Goal: Obtain resource: Download file/media

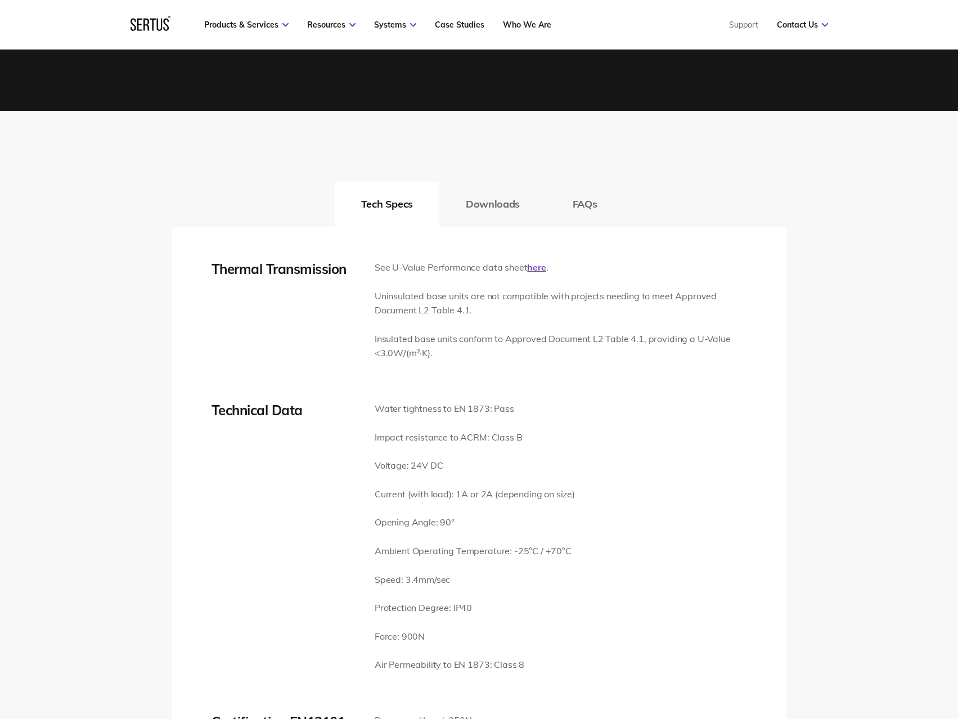
scroll to position [1574, 0]
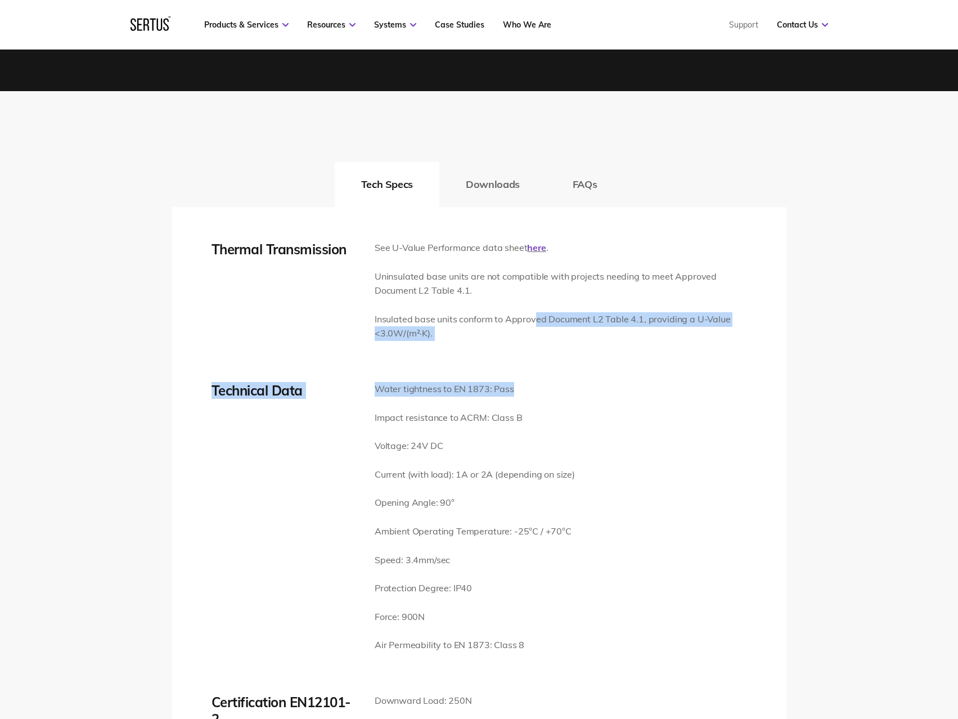
drag, startPoint x: 552, startPoint y: 320, endPoint x: 702, endPoint y: 366, distance: 157.6
click at [702, 366] on div "Thermal Transmission See U-Value Performance data sheet here . Uninsulated base…" at bounding box center [478, 599] width 535 height 716
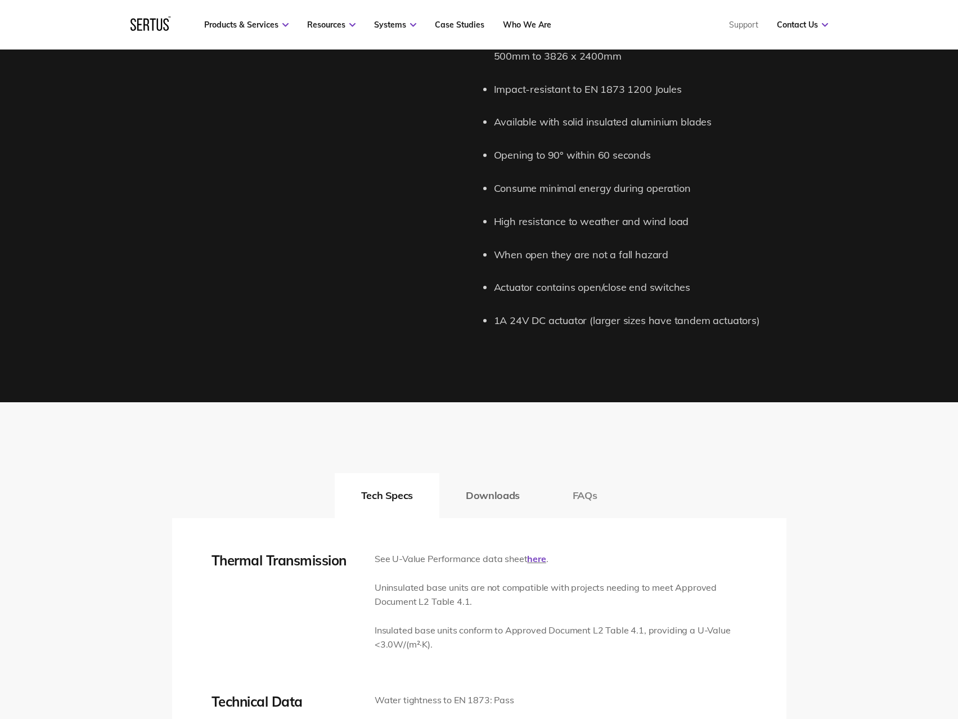
scroll to position [1406, 0]
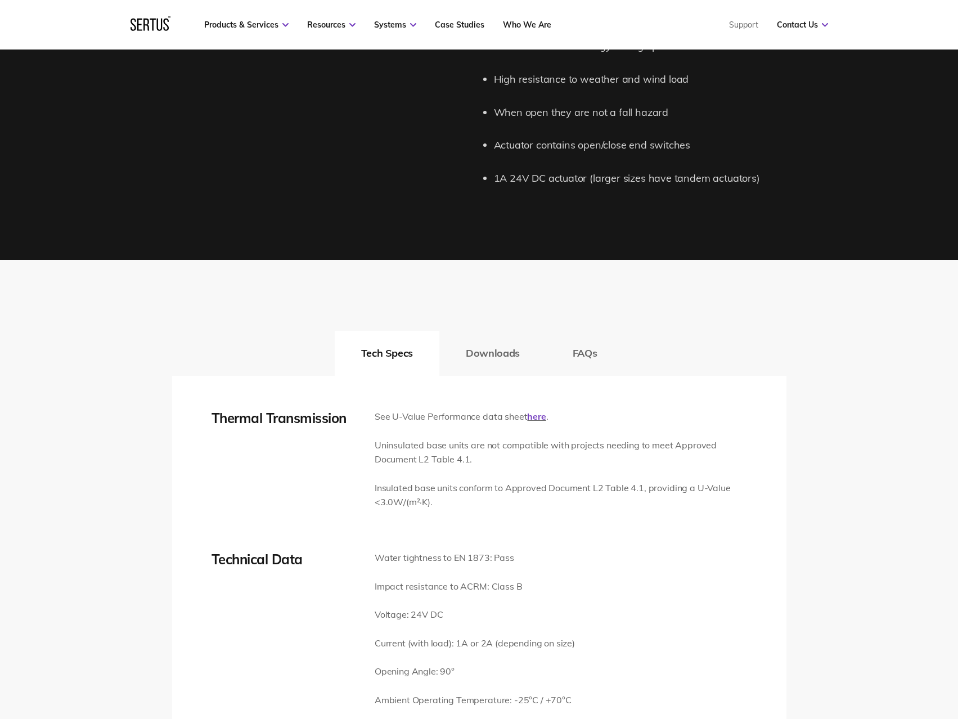
drag, startPoint x: 498, startPoint y: 350, endPoint x: 509, endPoint y: 352, distance: 11.9
click at [498, 351] on button "Downloads" at bounding box center [492, 353] width 107 height 45
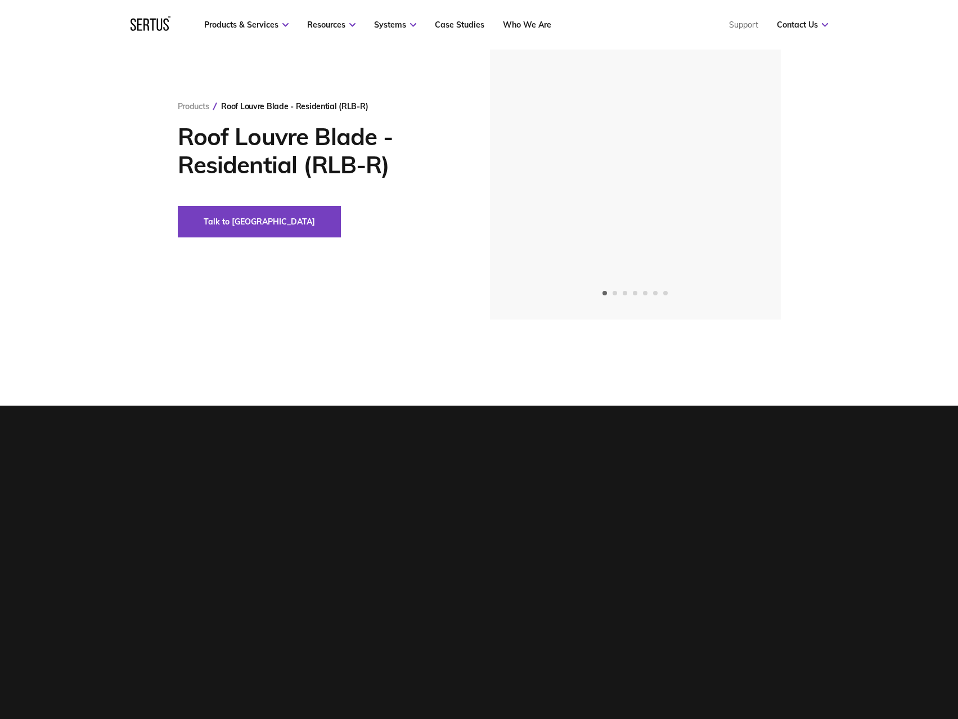
scroll to position [0, 0]
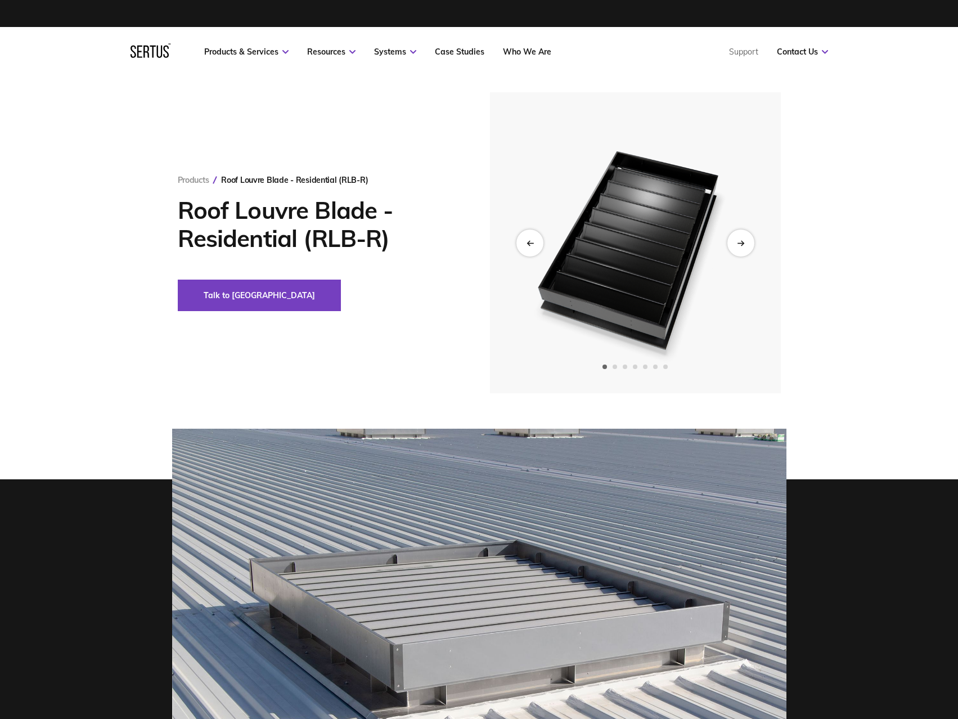
click at [519, 302] on img at bounding box center [634, 242] width 276 height 301
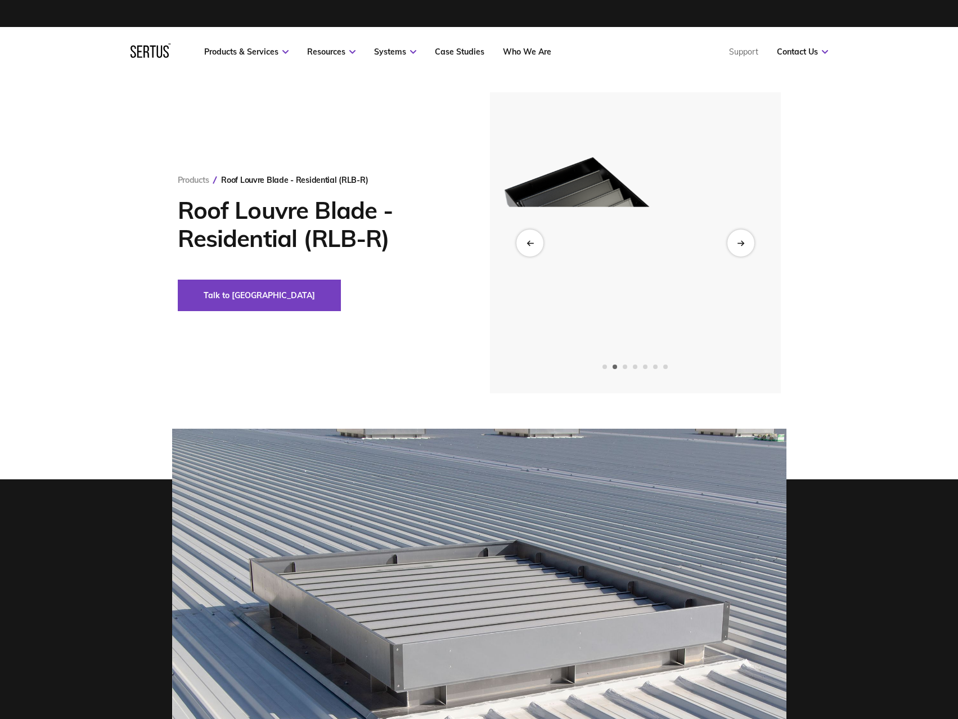
click at [608, 338] on img at bounding box center [600, 242] width 276 height 301
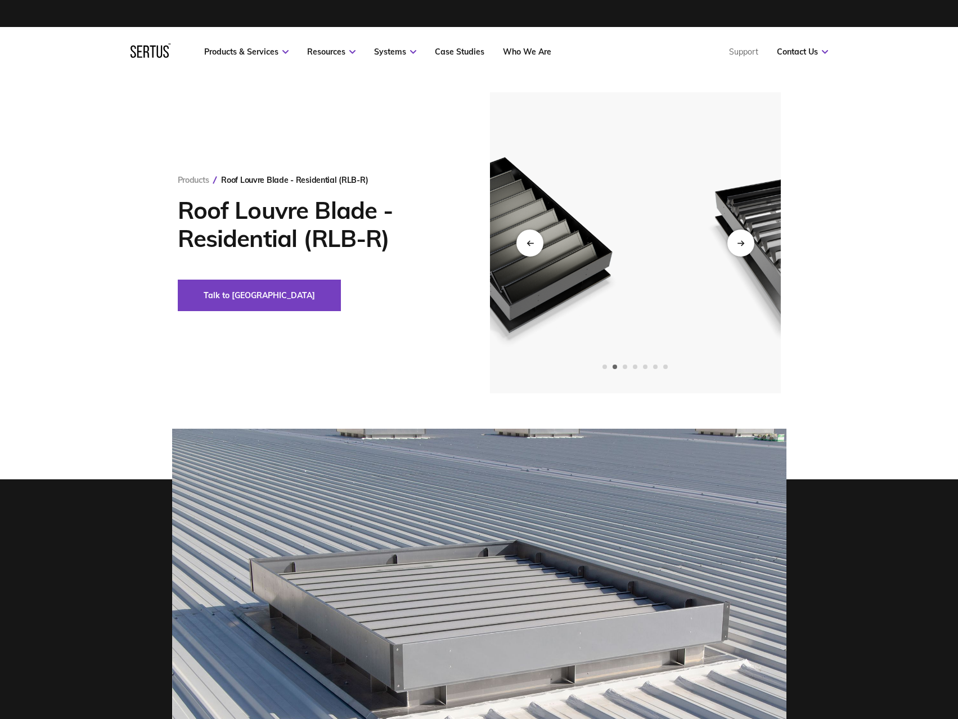
click at [502, 333] on img at bounding box center [512, 242] width 276 height 301
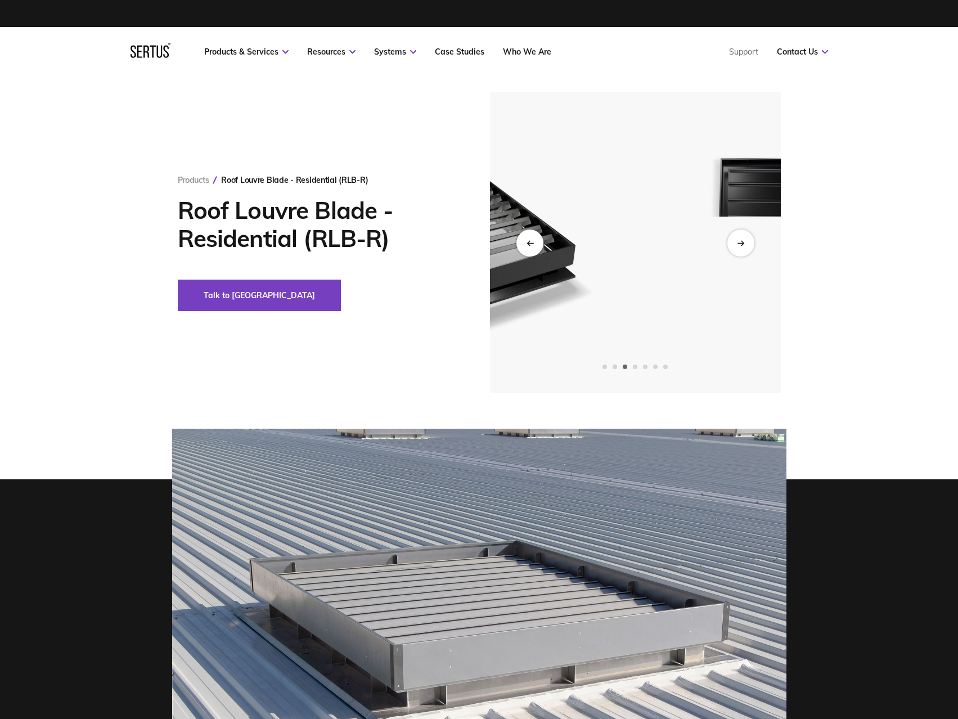
click at [487, 280] on div "Products Roof Louvre Blade - Residential (RLB-R) Roof Louvre Blade - Residentia…" at bounding box center [479, 242] width 659 height 301
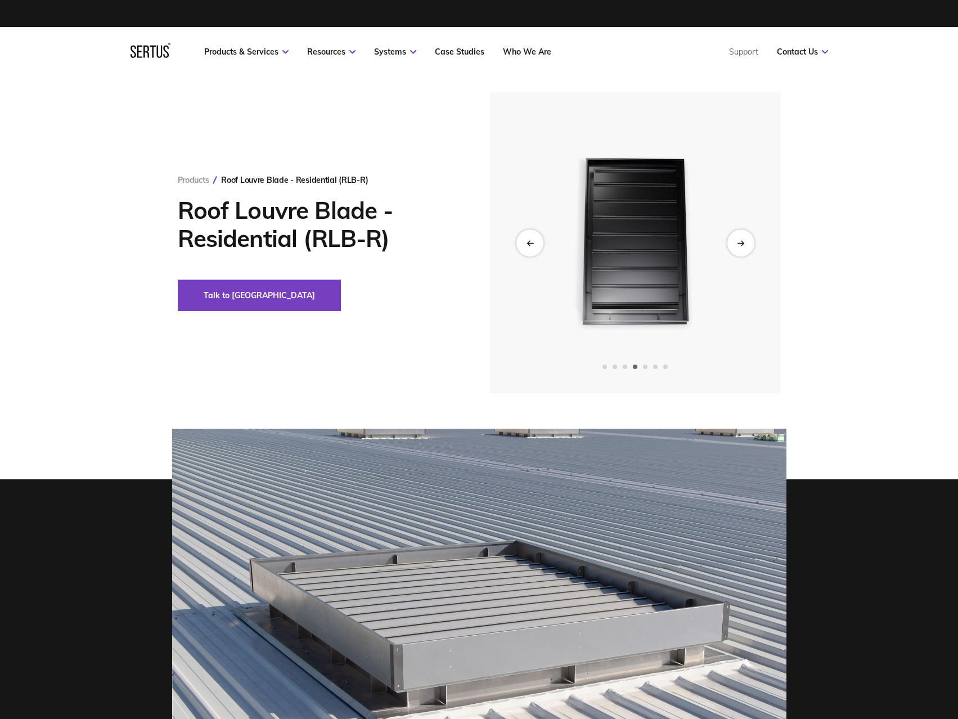
click at [481, 277] on div "Products Roof Louvre Blade - Residential (RLB-R) Roof Louvre Blade - Residentia…" at bounding box center [479, 242] width 659 height 301
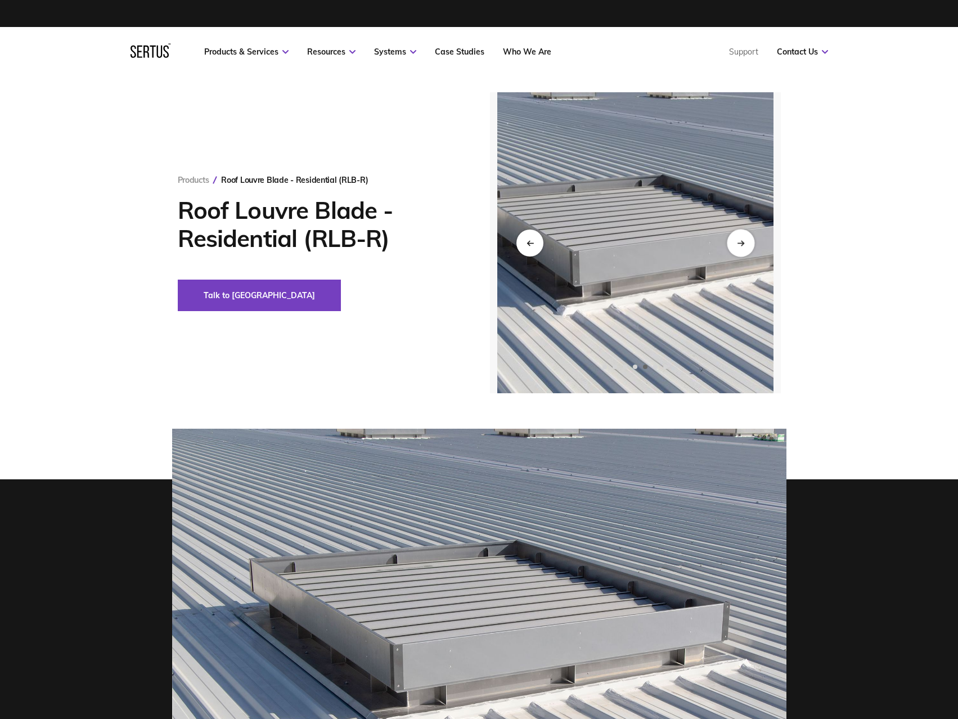
click at [740, 249] on div "Next slide" at bounding box center [740, 243] width 28 height 28
